Goal: Task Accomplishment & Management: Check status

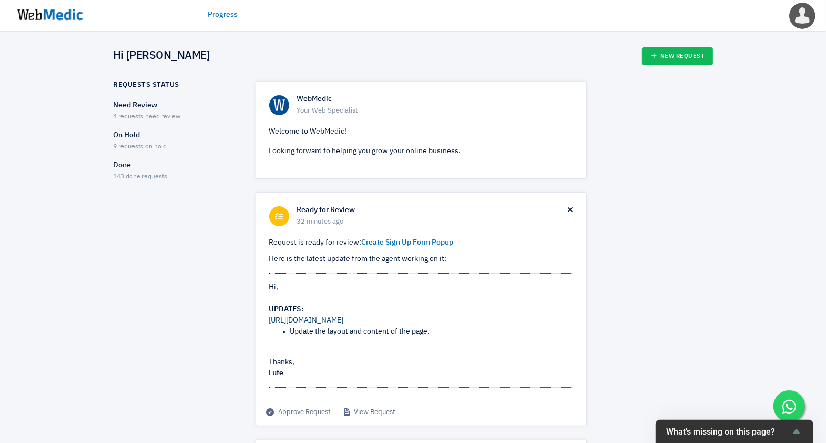
click at [288, 320] on link "[URL][DOMAIN_NAME]" at bounding box center [306, 319] width 75 height 7
click at [136, 114] on span "4 requests need review" at bounding box center [147, 117] width 67 height 6
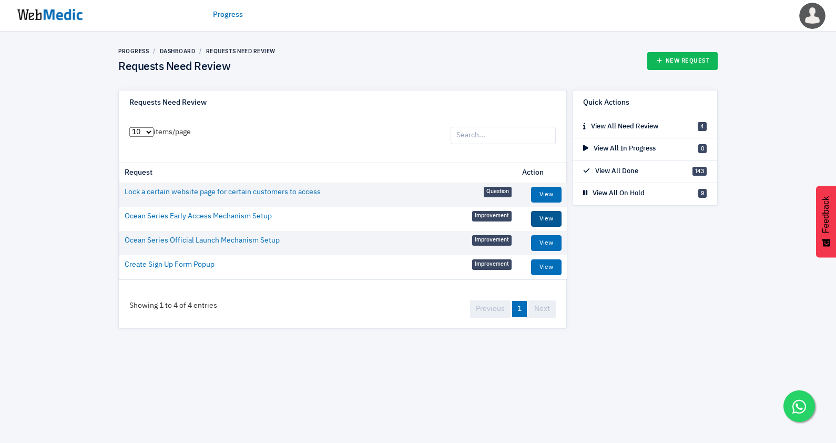
click at [539, 216] on link "View" at bounding box center [546, 219] width 30 height 16
click at [54, 8] on img at bounding box center [50, 14] width 79 height 33
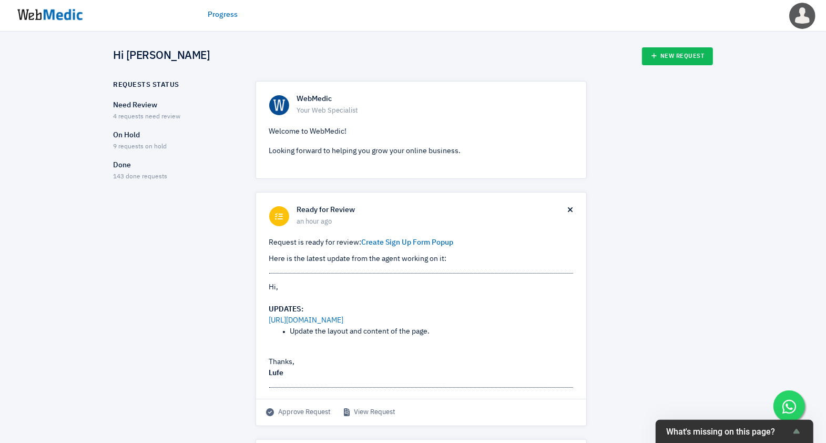
click at [161, 114] on span "4 requests need review" at bounding box center [147, 117] width 67 height 6
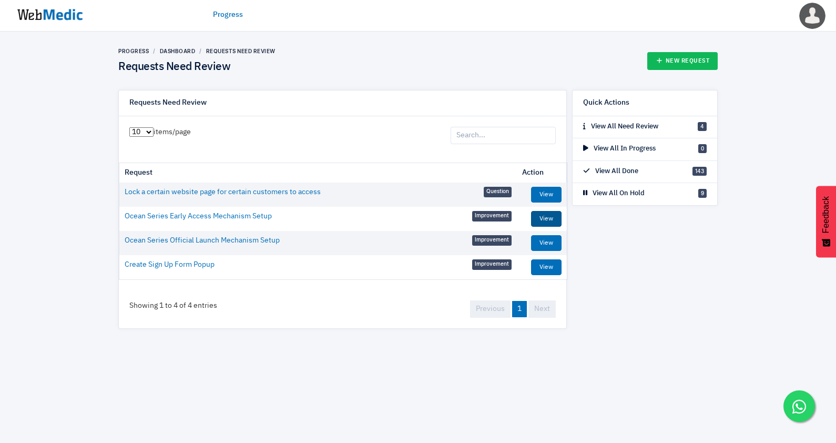
click at [543, 221] on link "View" at bounding box center [546, 219] width 30 height 16
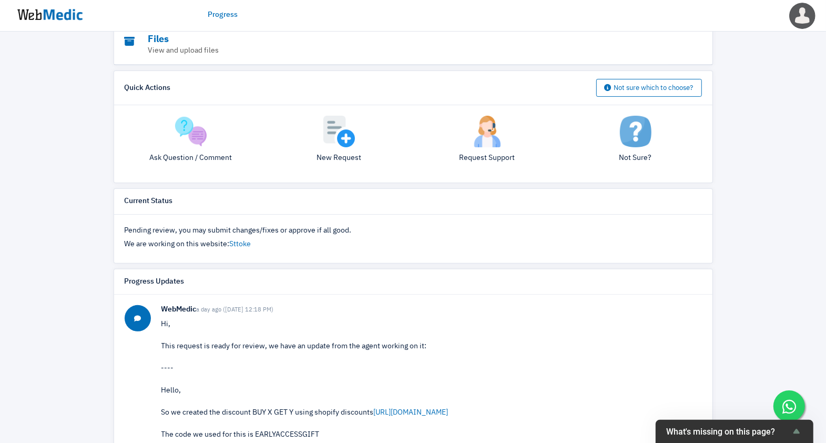
scroll to position [205, 0]
